Goal: Task Accomplishment & Management: Complete application form

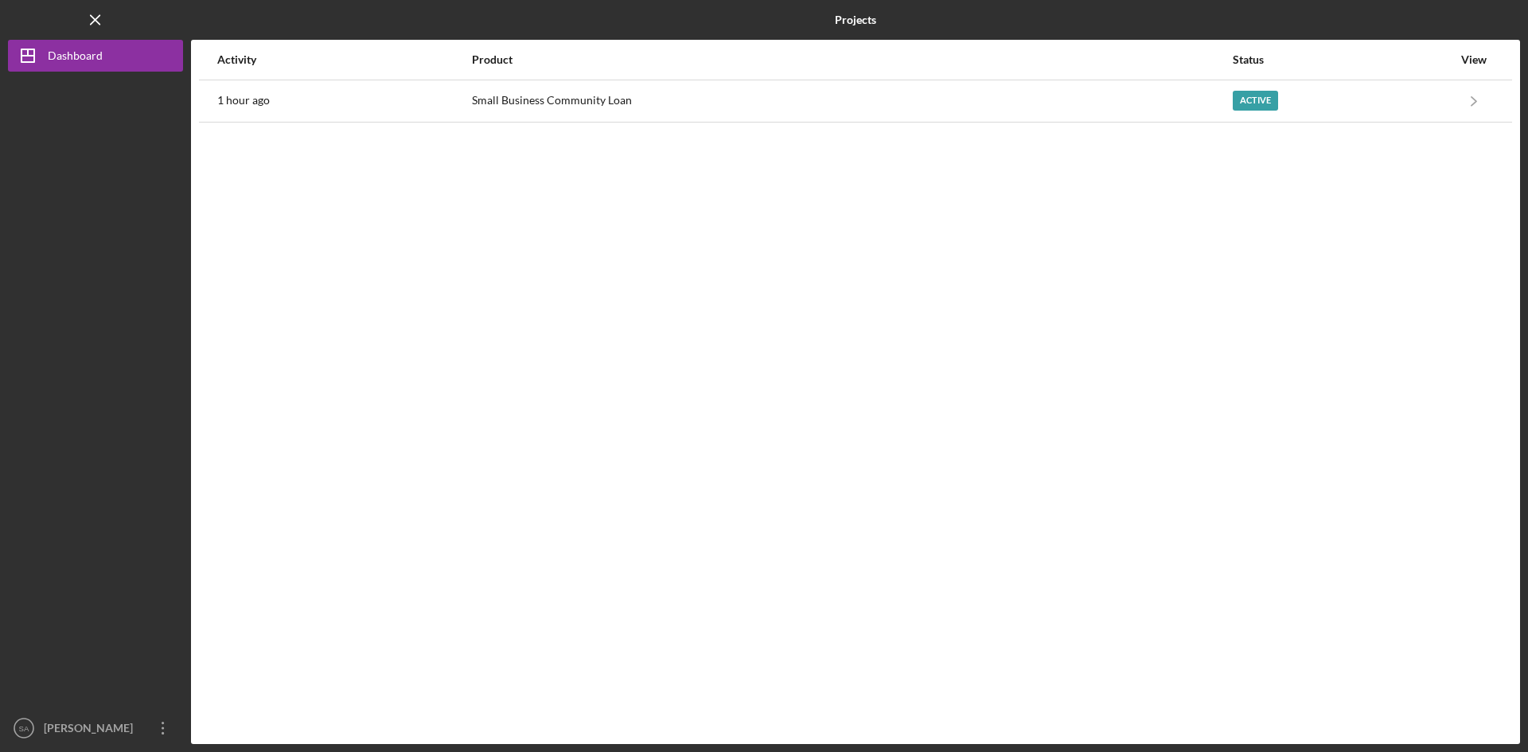
click at [593, 84] on div "Small Business Community Loan" at bounding box center [851, 101] width 759 height 40
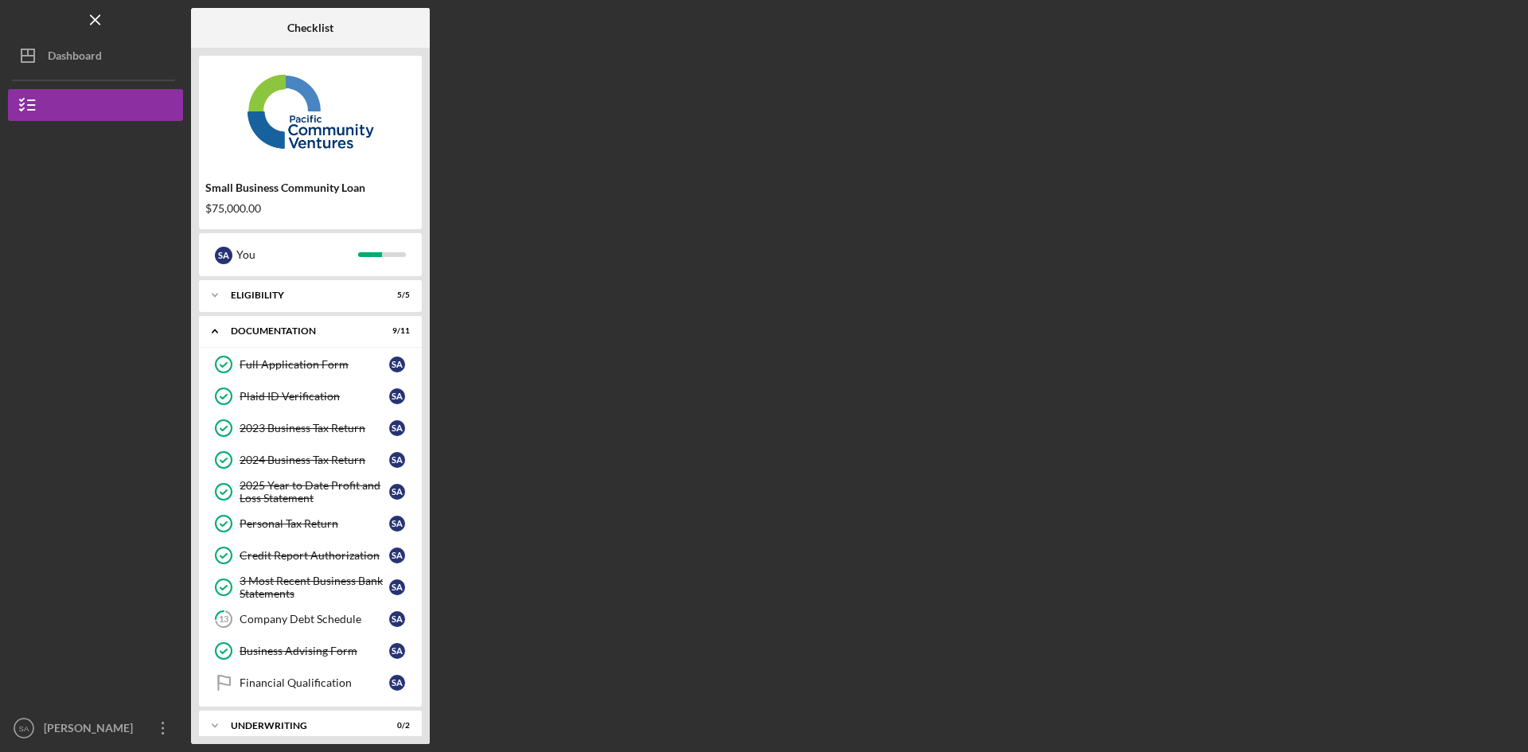
click at [349, 626] on link "13 Company Debt Schedule S A" at bounding box center [310, 619] width 207 height 32
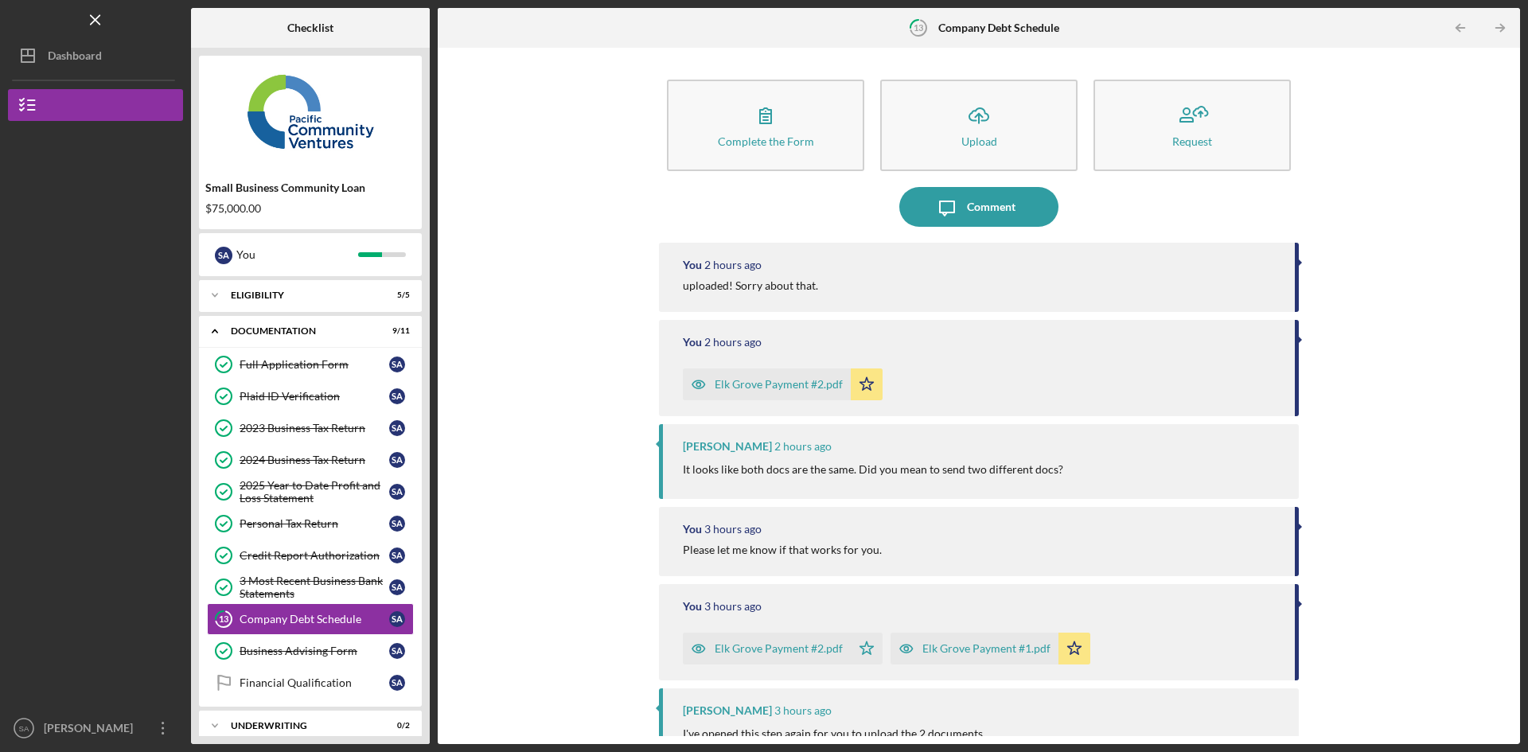
click at [985, 112] on icon "Icon/Upload" at bounding box center [979, 115] width 40 height 40
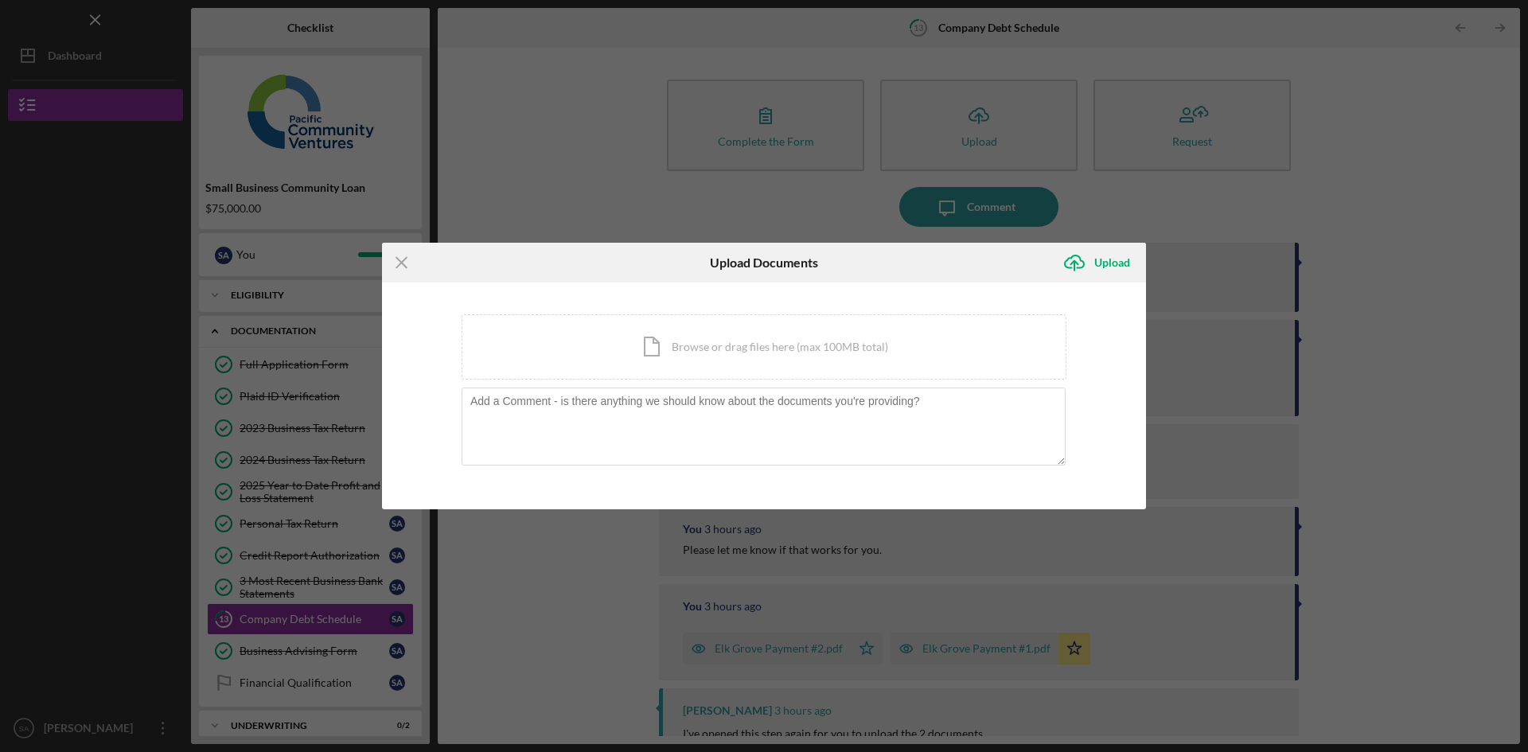
click at [684, 370] on div "Icon/Document Browse or drag files here (max 100MB total) Tap to choose files o…" at bounding box center [764, 346] width 605 height 65
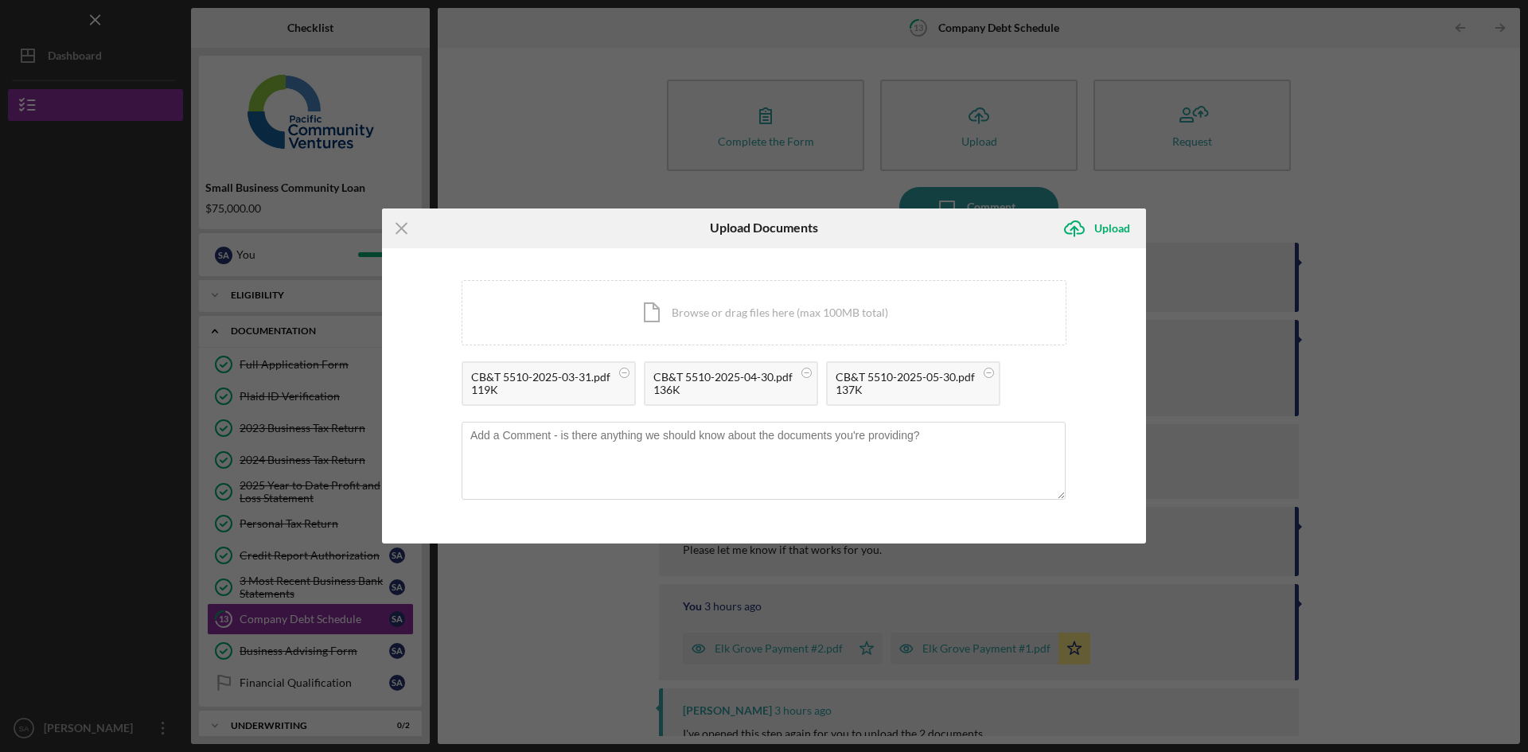
click at [1121, 225] on div "Upload" at bounding box center [1112, 228] width 36 height 32
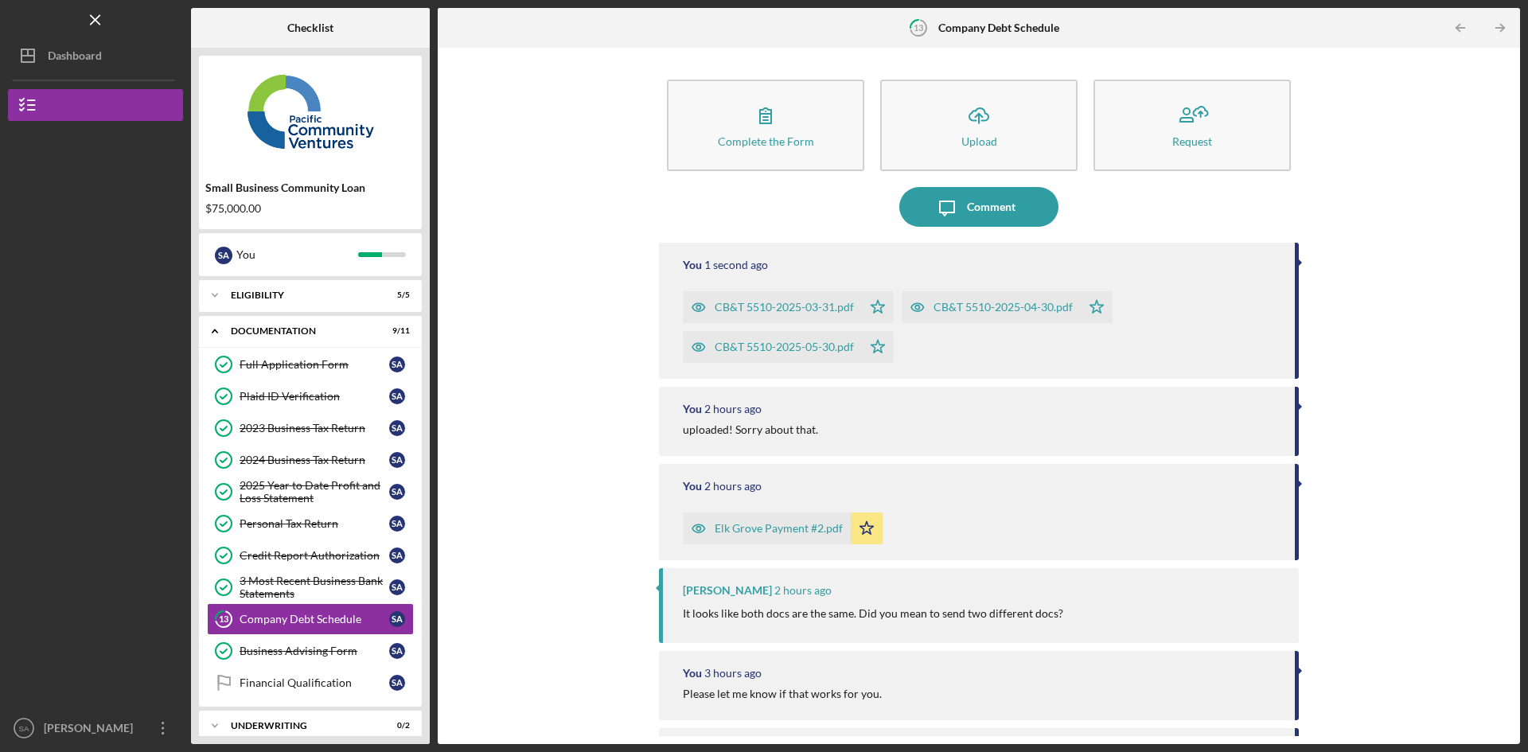
click at [1022, 209] on button "Icon/Message Comment" at bounding box center [978, 207] width 159 height 40
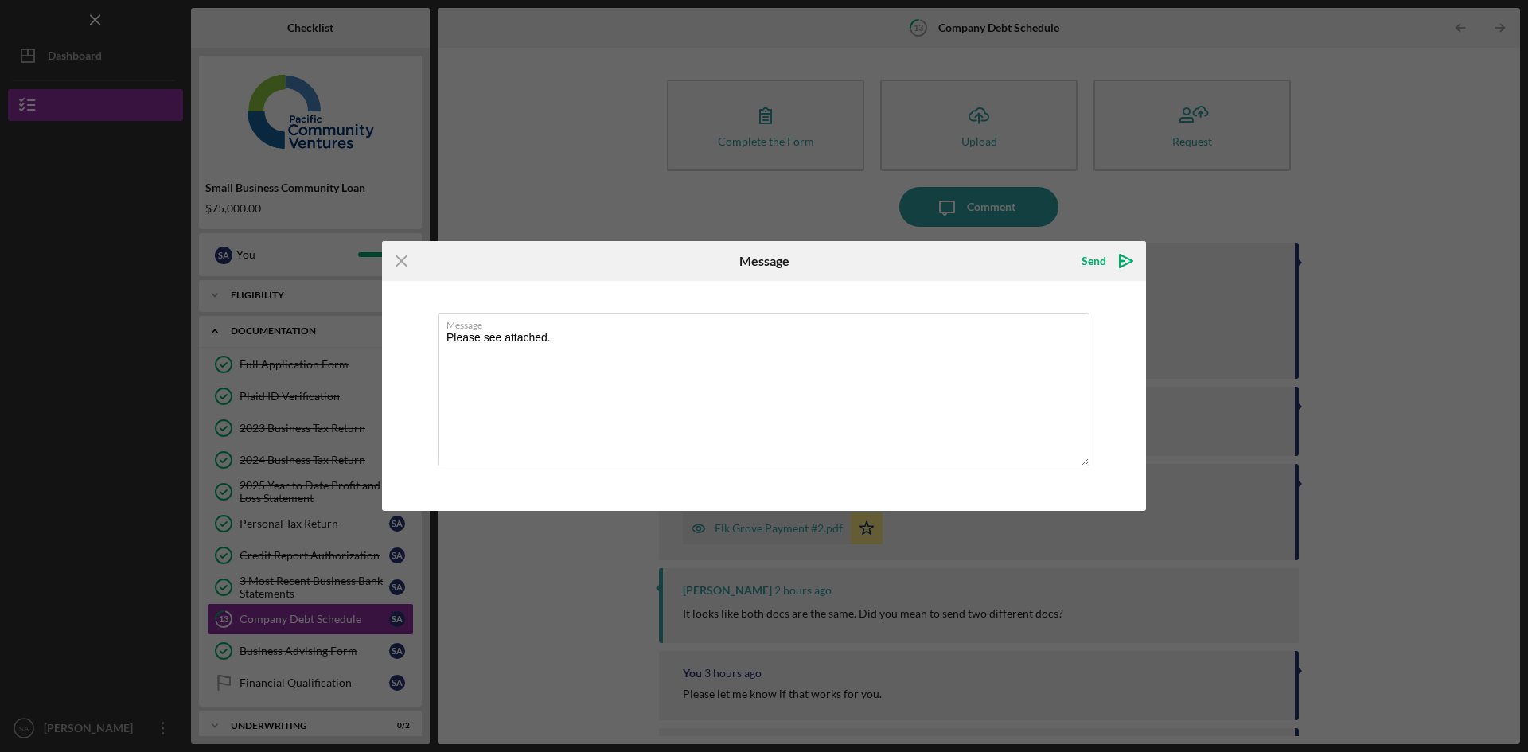
type textarea "Please see attached."
click at [1109, 273] on icon "Icon/icon-invite-send" at bounding box center [1126, 261] width 40 height 40
